Goal: Task Accomplishment & Management: Use online tool/utility

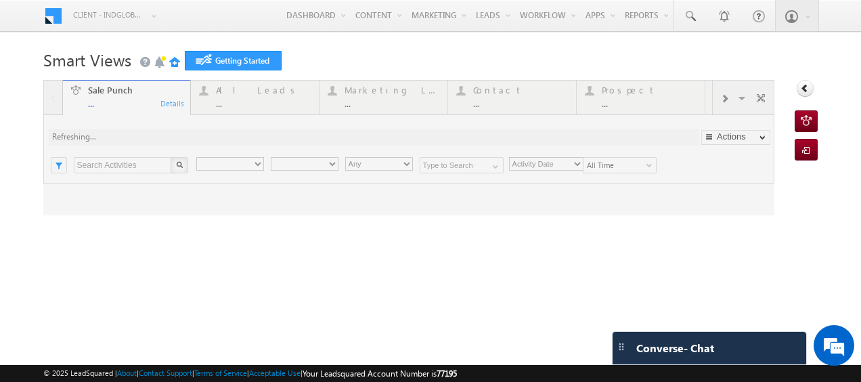
type input "Any Owner"
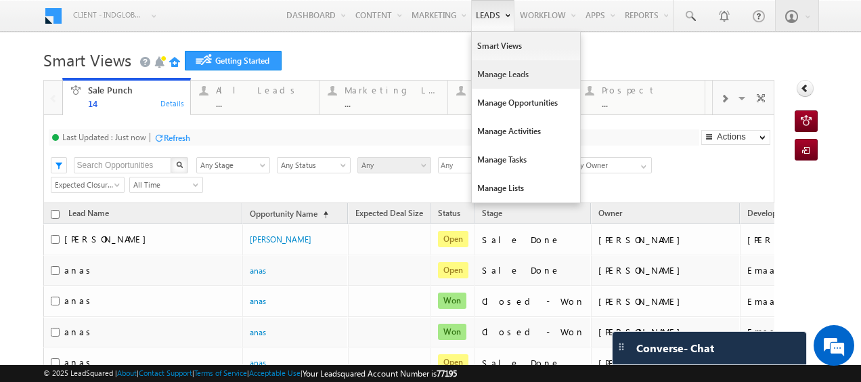
click at [499, 77] on link "Manage Leads" at bounding box center [526, 74] width 108 height 28
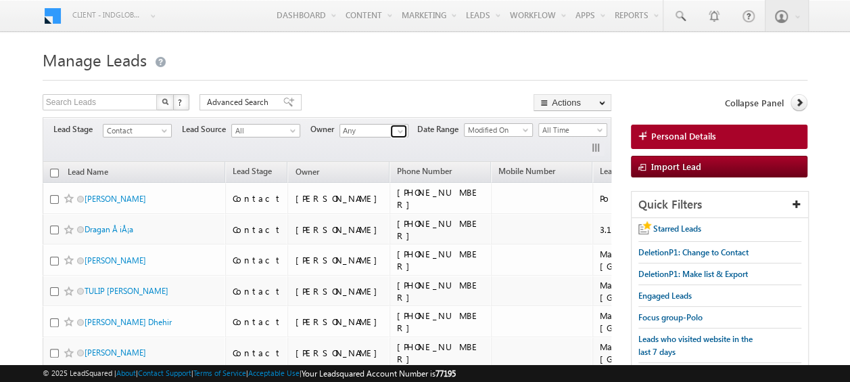
click at [398, 133] on span at bounding box center [400, 131] width 11 height 11
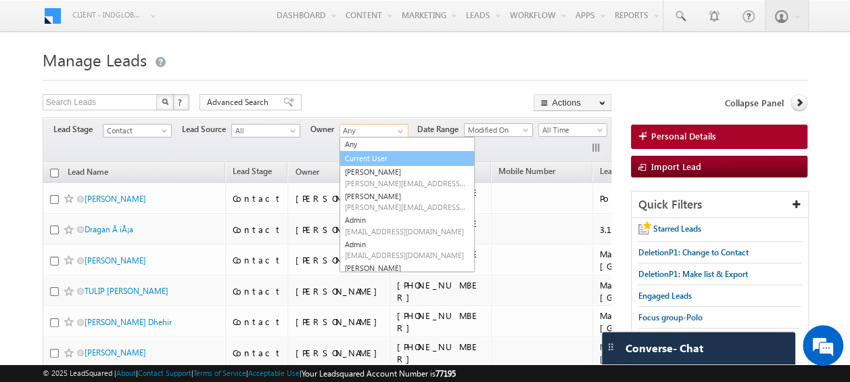
click at [374, 161] on link "Current User" at bounding box center [407, 159] width 135 height 16
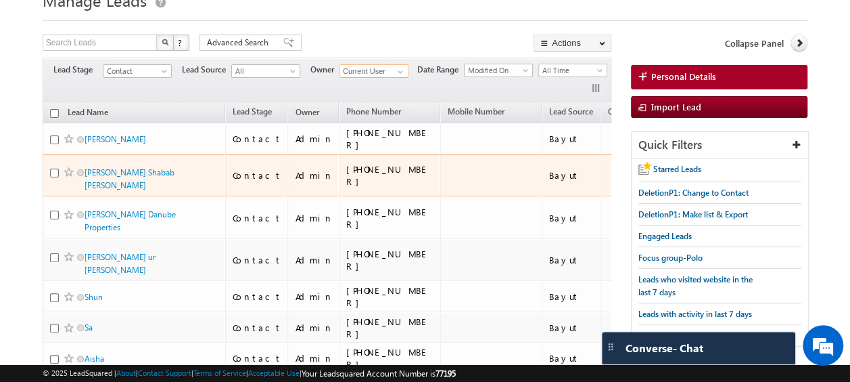
scroll to position [59, 0]
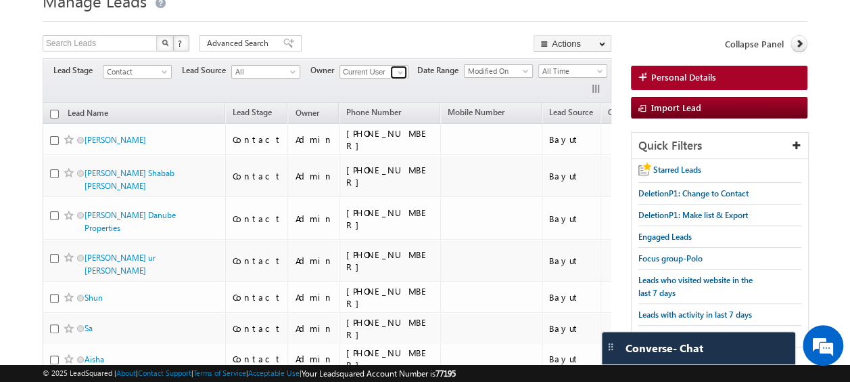
click at [403, 72] on span at bounding box center [400, 72] width 11 height 11
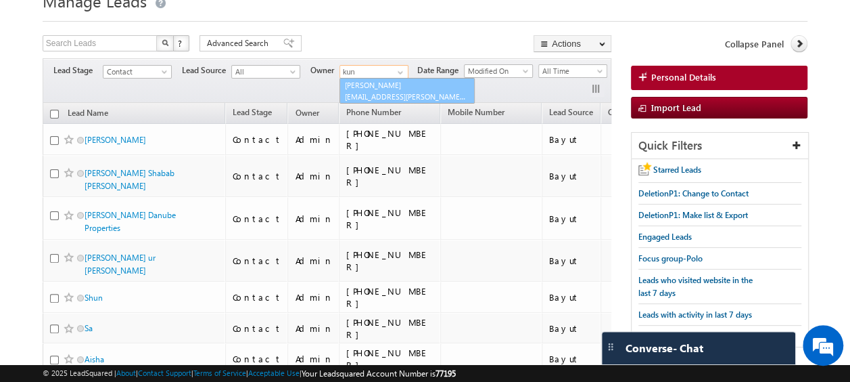
click at [398, 87] on link "Kunal Sehrawat kunal.sehrawat@indglobal.ae" at bounding box center [407, 91] width 135 height 26
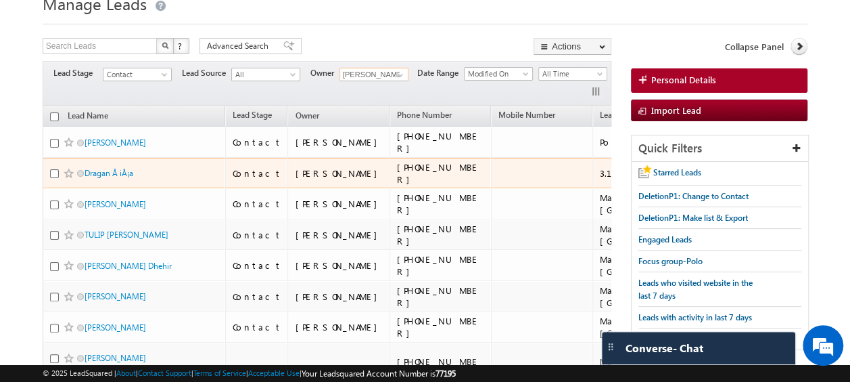
scroll to position [55, 0]
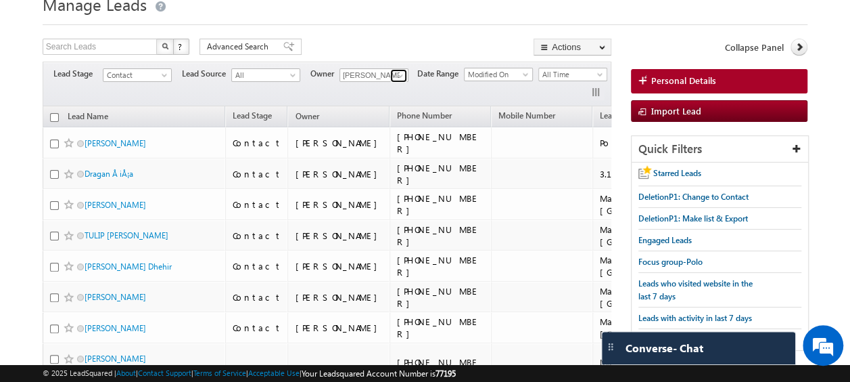
click at [403, 74] on span at bounding box center [400, 75] width 11 height 11
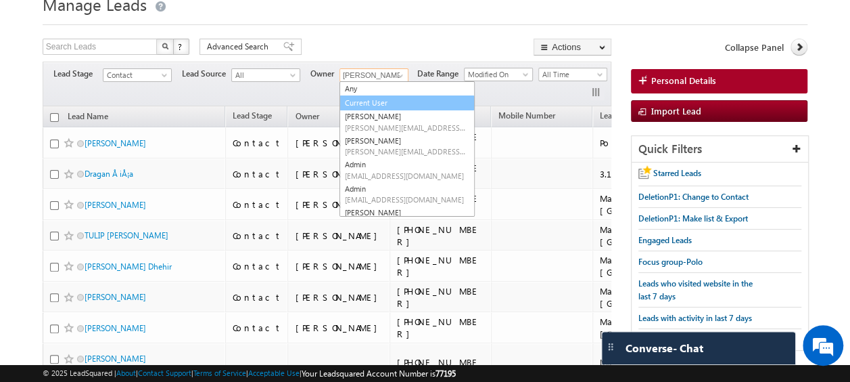
click at [383, 101] on link "Current User" at bounding box center [407, 103] width 135 height 16
type input "Current User"
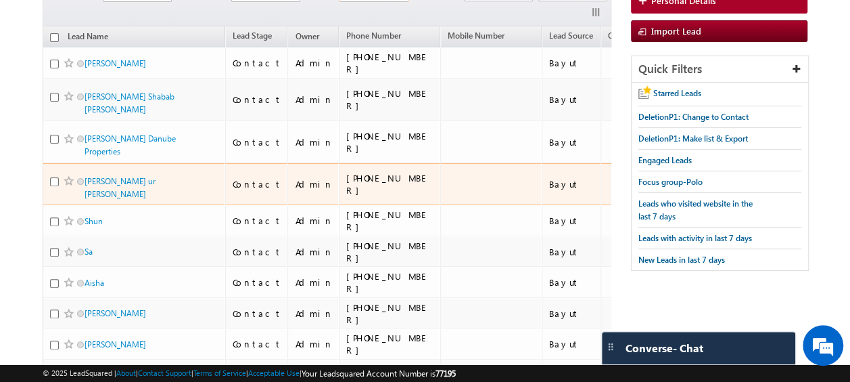
scroll to position [0, 0]
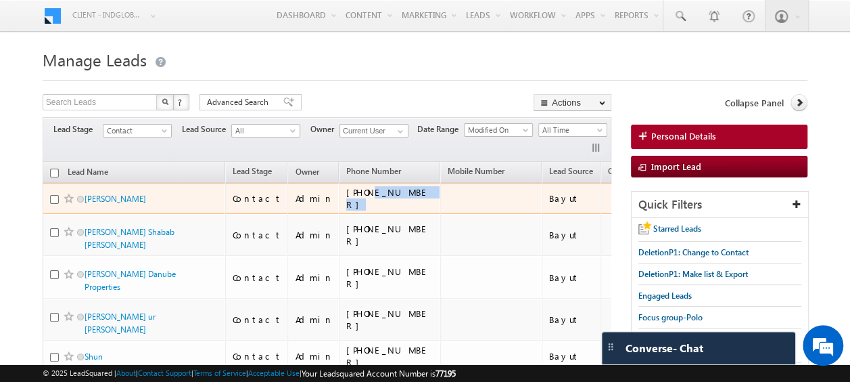
drag, startPoint x: 348, startPoint y: 196, endPoint x: 395, endPoint y: 200, distance: 47.5
click at [395, 200] on div "+971-585403122" at bounding box center [390, 198] width 88 height 24
copy div "585403122"
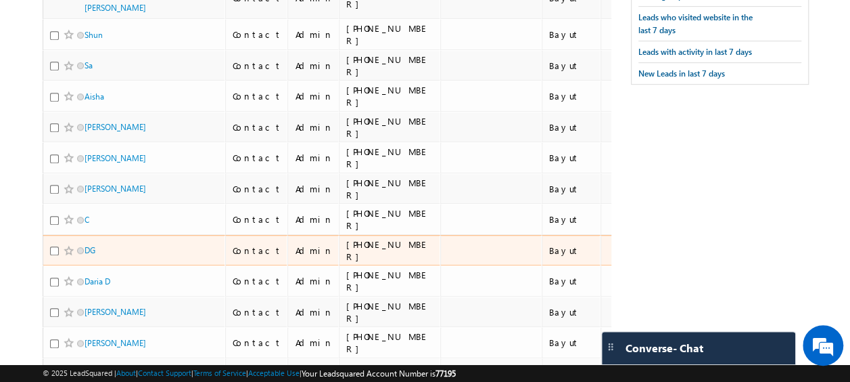
scroll to position [426, 0]
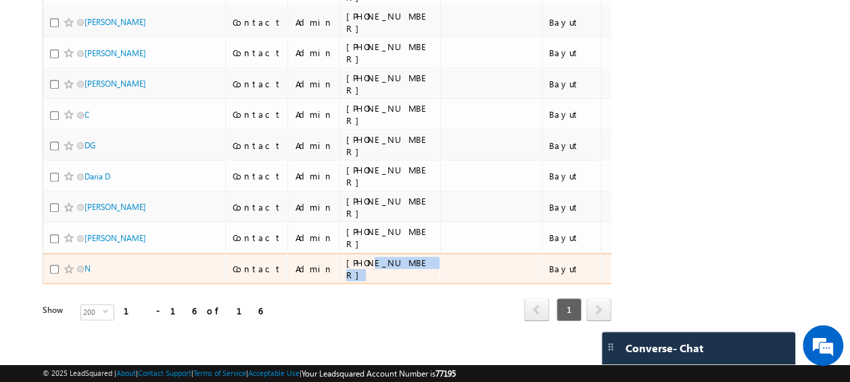
drag, startPoint x: 394, startPoint y: 249, endPoint x: 350, endPoint y: 248, distance: 43.3
click at [350, 256] on div "+447-880038888" at bounding box center [390, 268] width 88 height 24
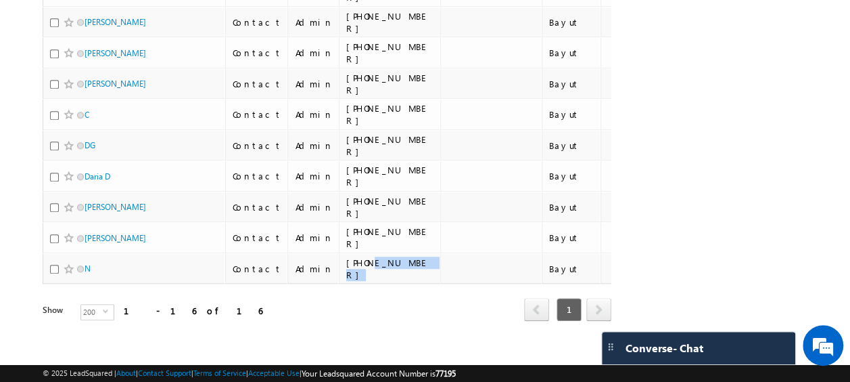
copy div "880038888"
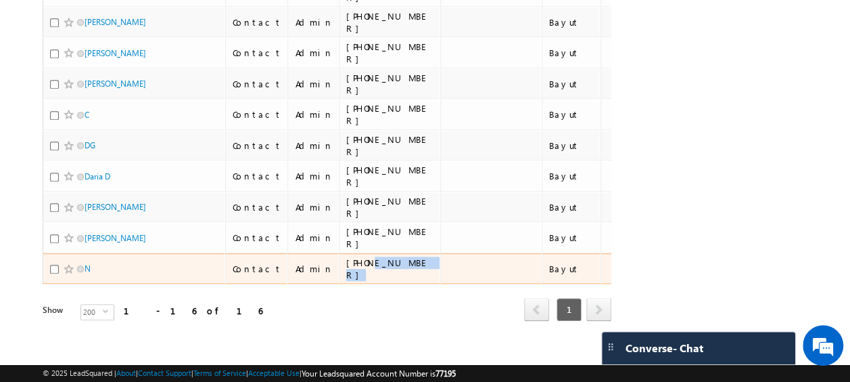
copy div "880038888"
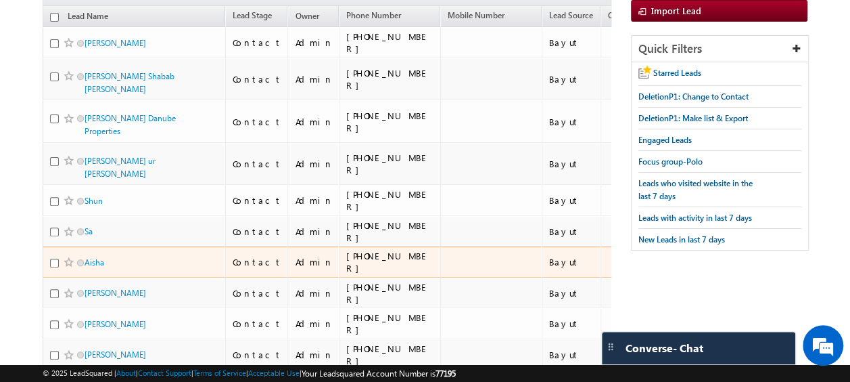
scroll to position [0, 0]
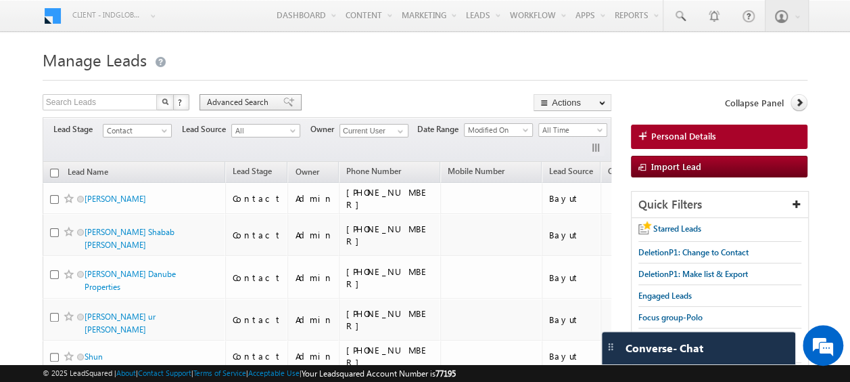
click at [231, 104] on span "Advanced Search" at bounding box center [240, 102] width 66 height 12
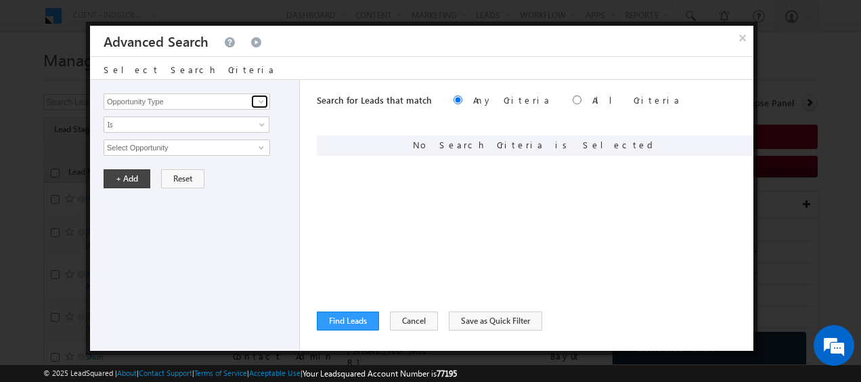
click at [262, 97] on span at bounding box center [261, 101] width 11 height 11
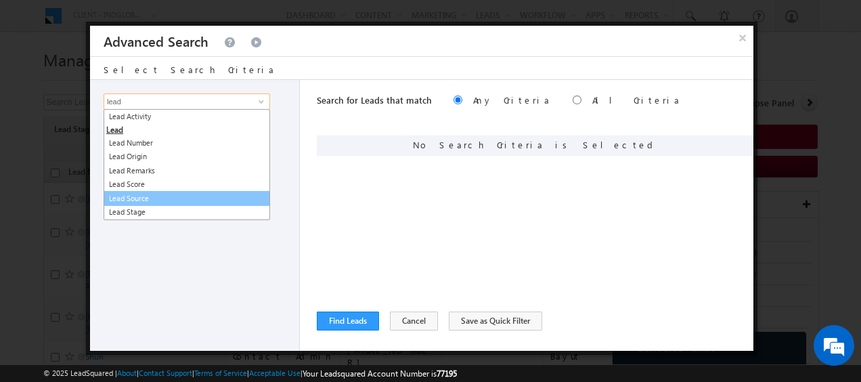
click at [142, 200] on link "Lead Source" at bounding box center [187, 199] width 166 height 16
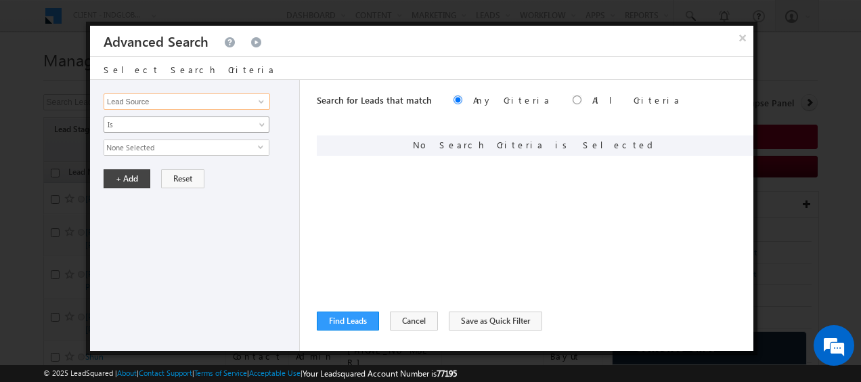
type input "Lead Source"
click at [173, 125] on span "Is" at bounding box center [177, 124] width 147 height 12
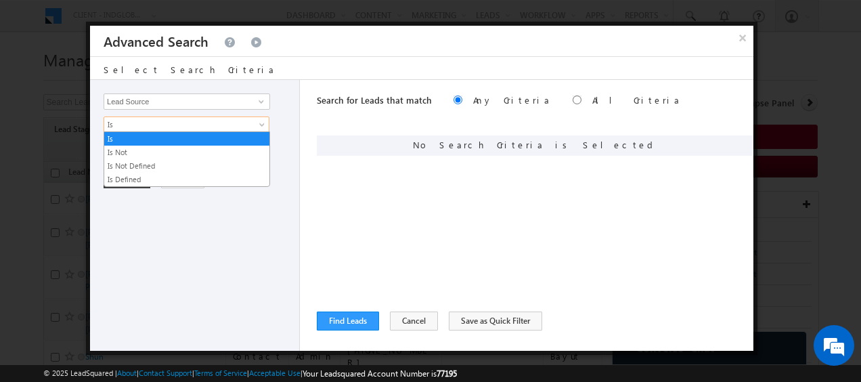
click at [173, 124] on span "Is" at bounding box center [177, 124] width 147 height 12
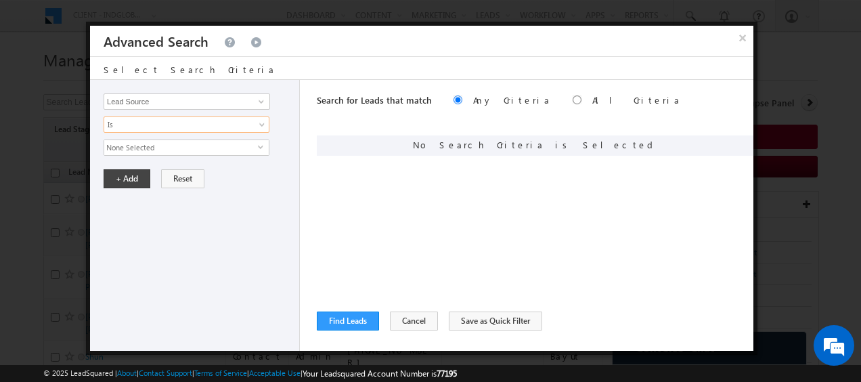
click at [185, 150] on span "None Selected" at bounding box center [181, 147] width 154 height 15
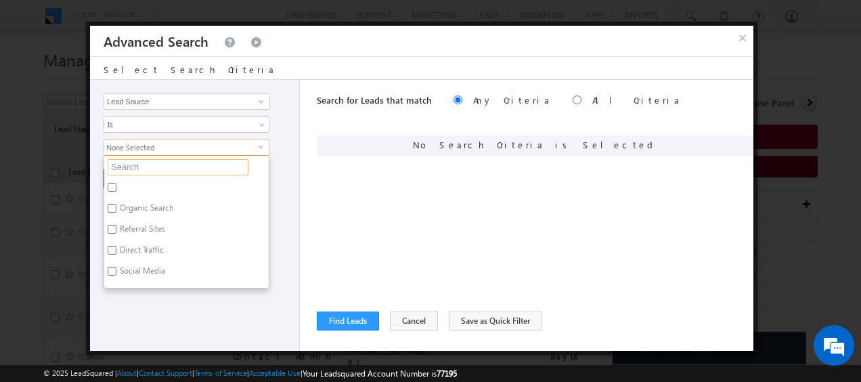
click at [162, 164] on input "text" at bounding box center [178, 167] width 141 height 16
type input "b"
type input "bayu"
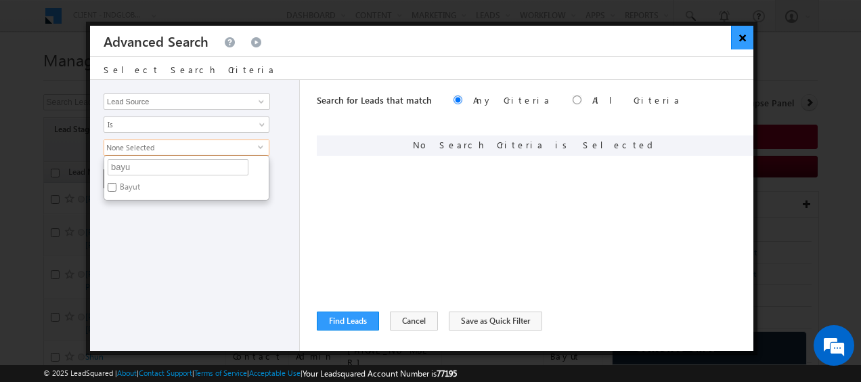
click at [739, 38] on button "×" at bounding box center [742, 38] width 22 height 24
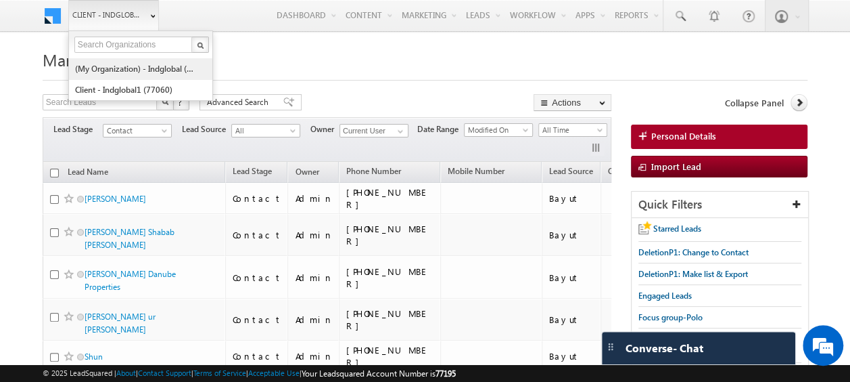
click at [121, 66] on link "(My Organization) - indglobal (48060)" at bounding box center [136, 68] width 124 height 21
